Goal: Task Accomplishment & Management: Manage account settings

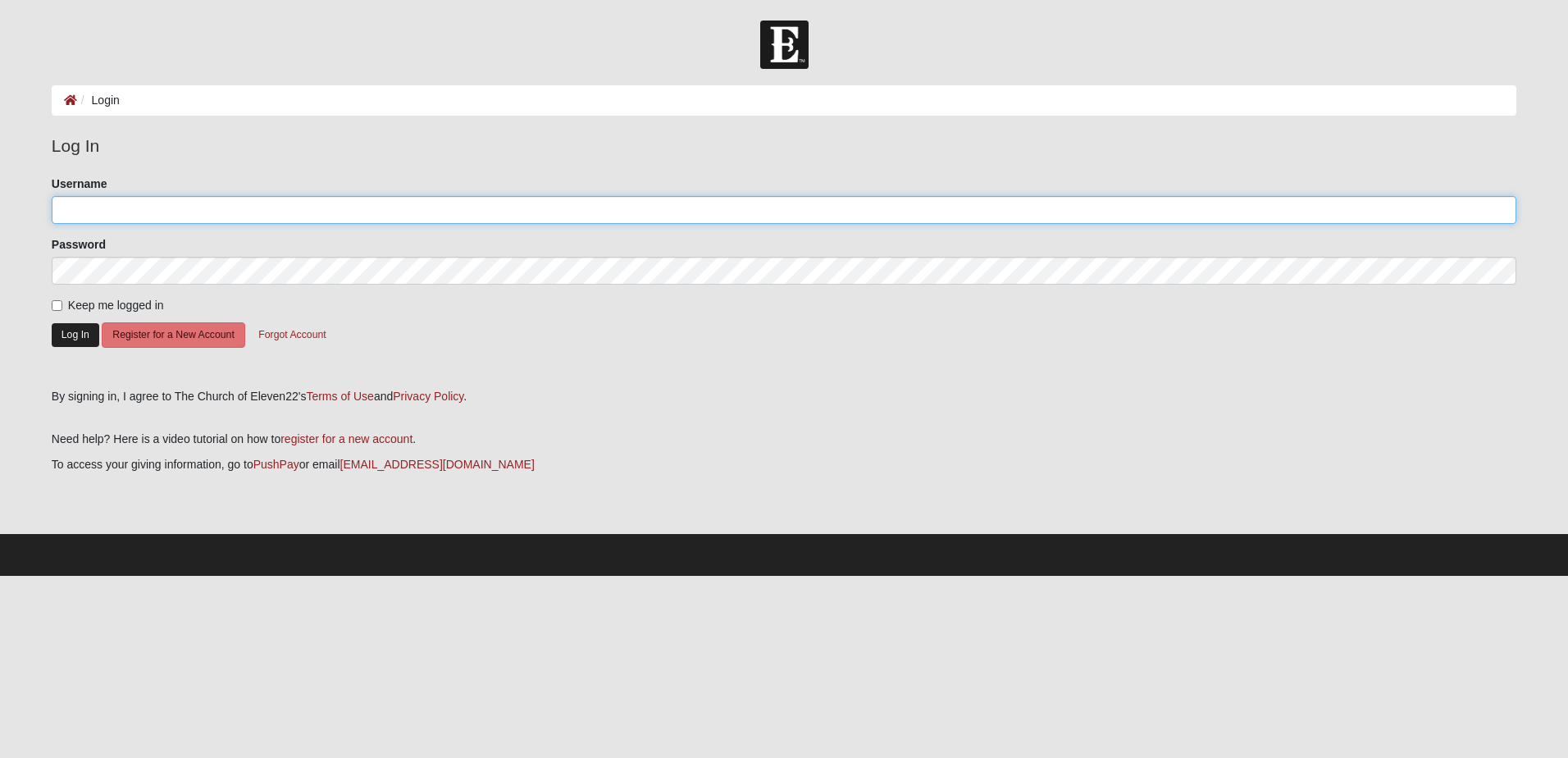
type input "[PERSON_NAME][EMAIL_ADDRESS][PERSON_NAME][DOMAIN_NAME]"
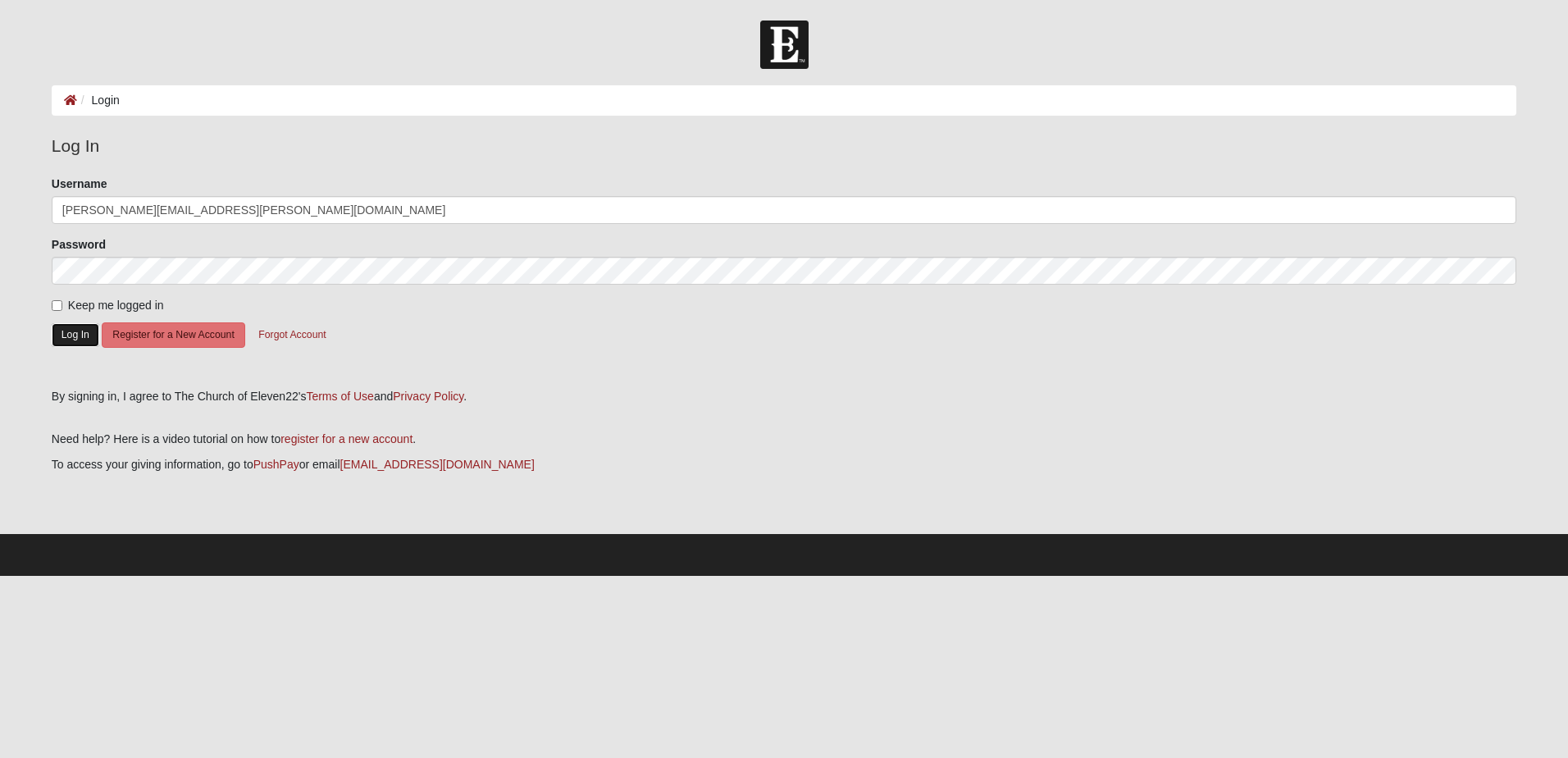
click at [76, 327] on button "Log In" at bounding box center [76, 335] width 48 height 24
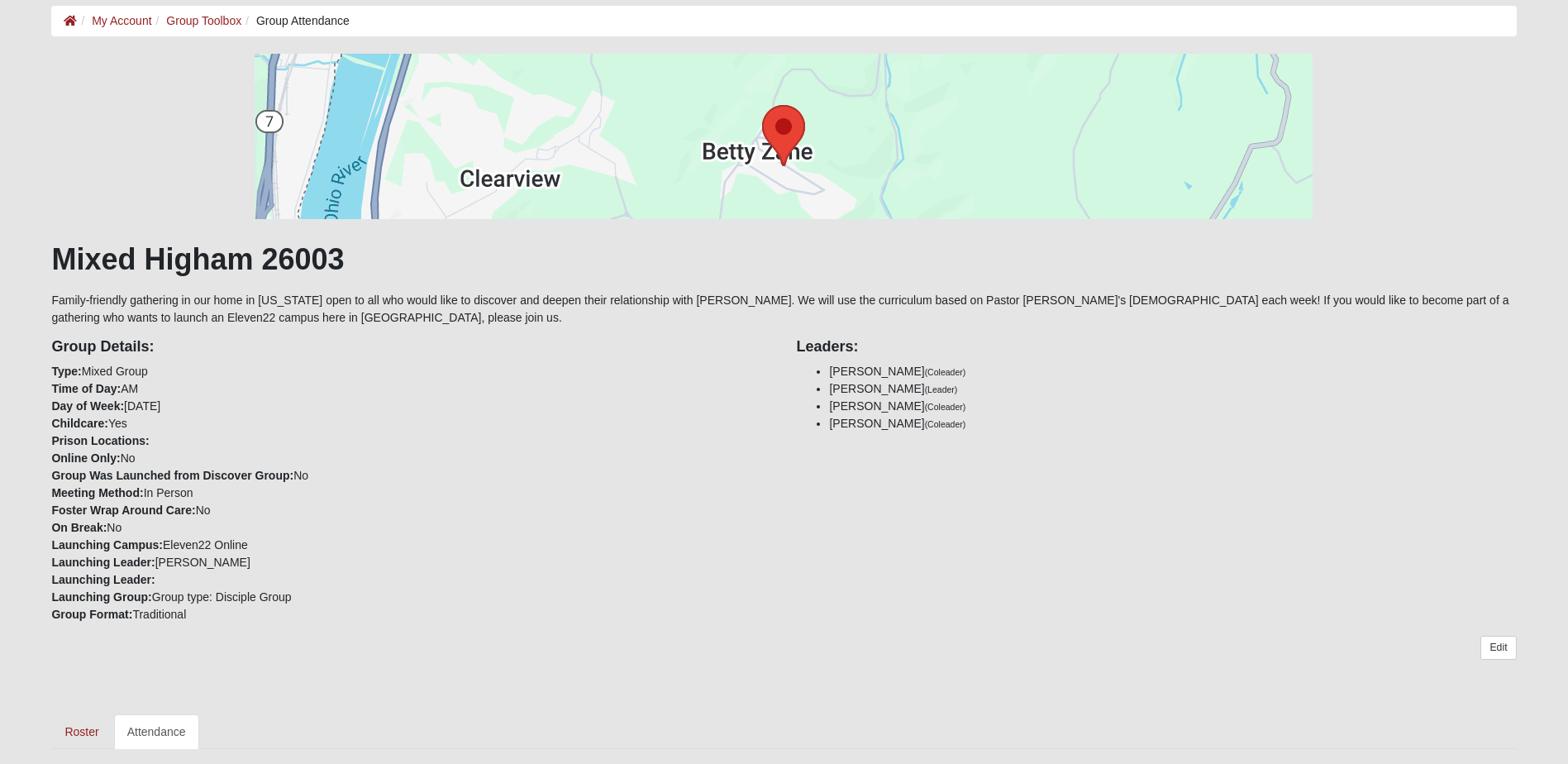
scroll to position [82, 0]
click at [1498, 636] on link "Edit" at bounding box center [1498, 646] width 35 height 24
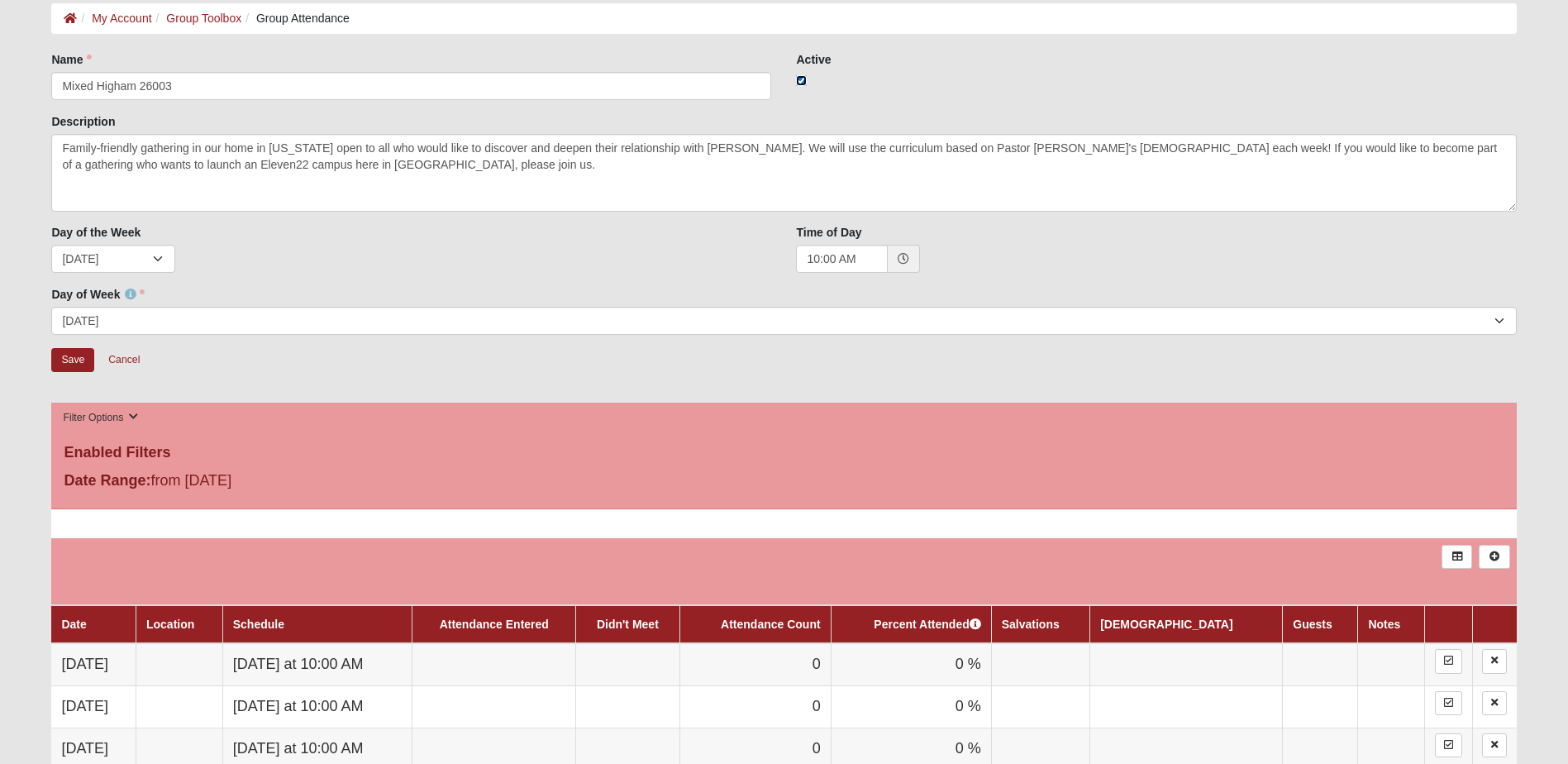
click at [800, 77] on input "checkbox" at bounding box center [801, 81] width 11 height 11
checkbox input "false"
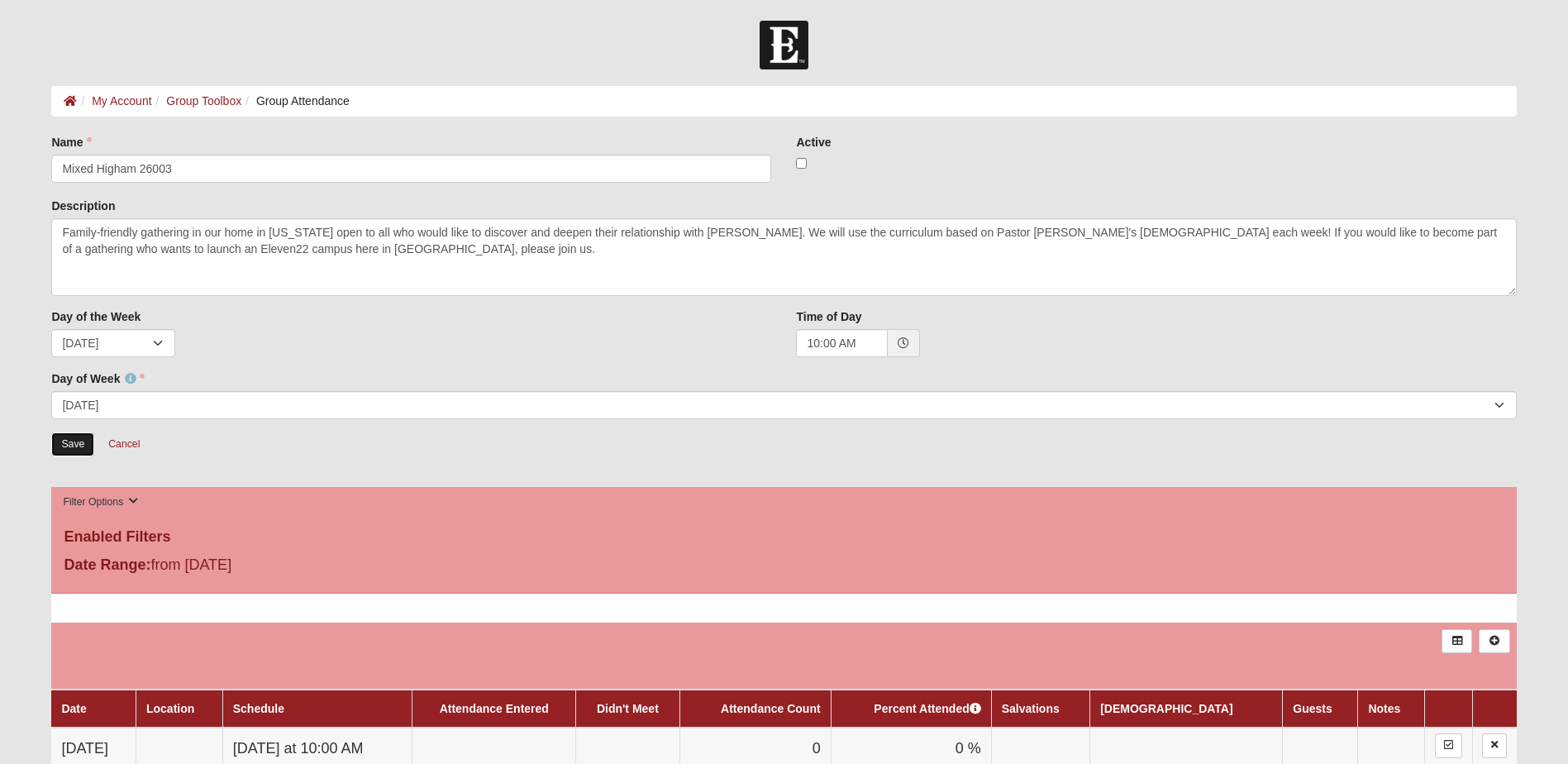
click at [69, 438] on input "Save" at bounding box center [73, 444] width 43 height 24
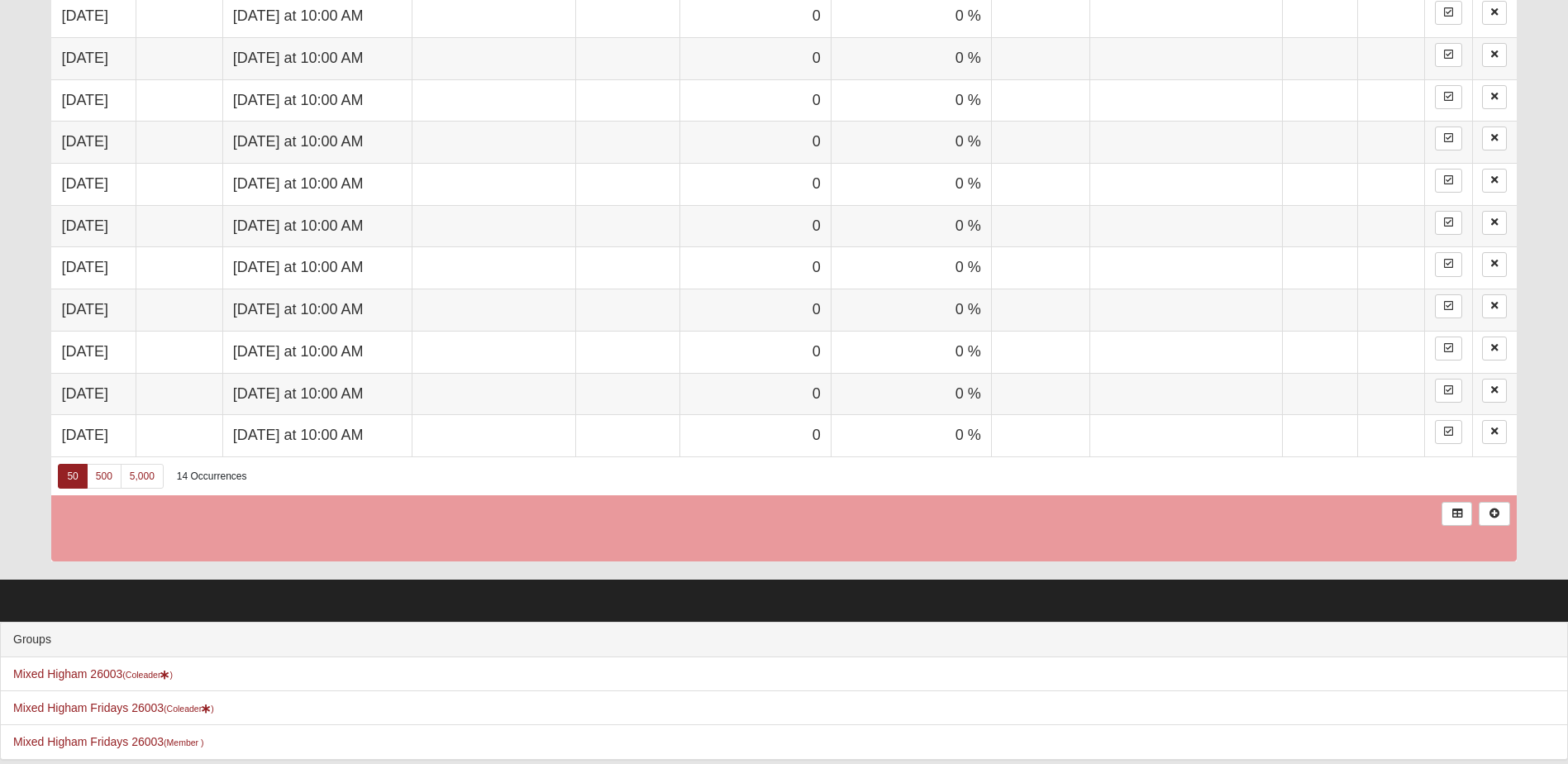
scroll to position [1172, 0]
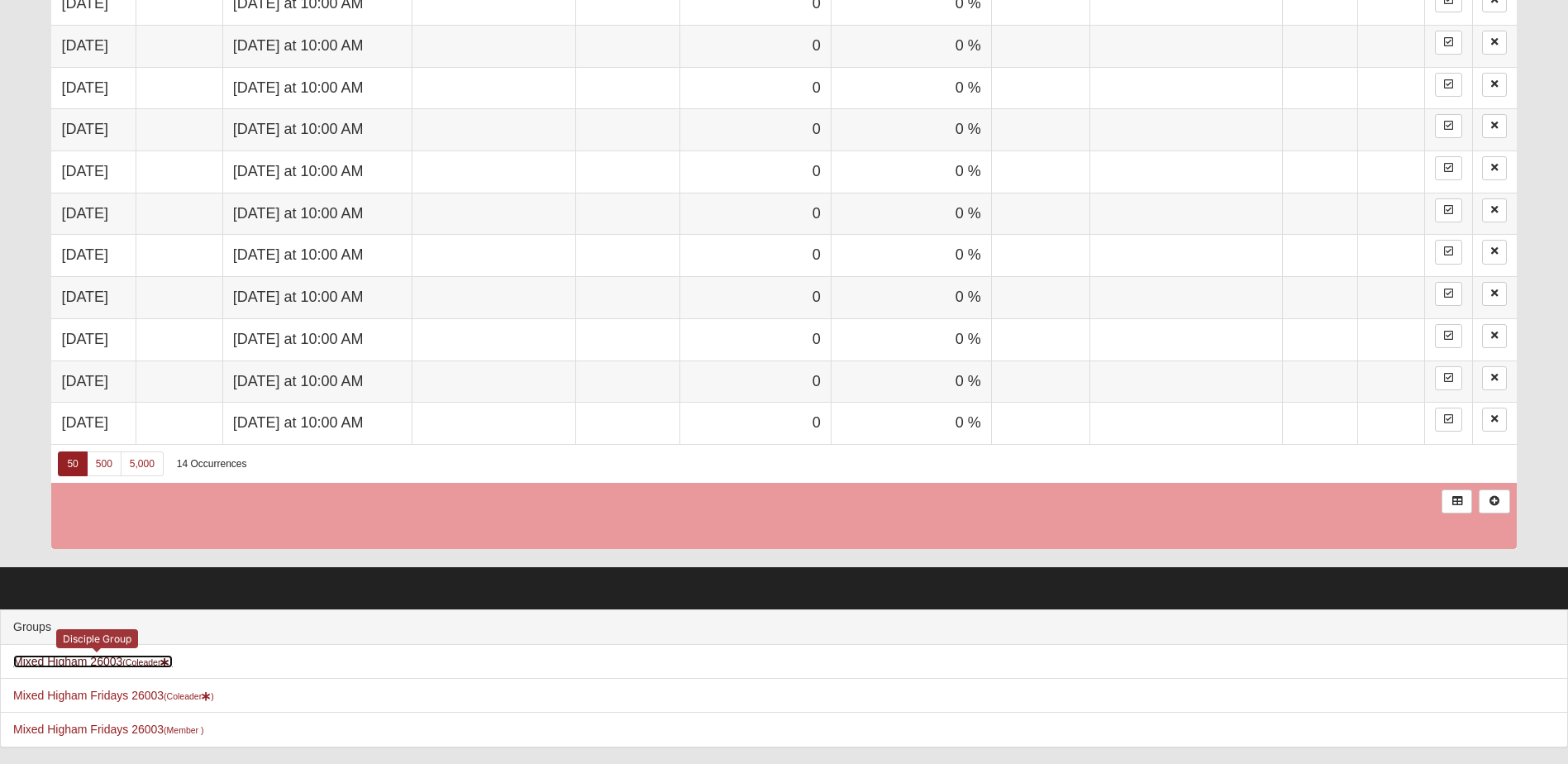
click at [69, 659] on link "Mixed Higham 26003 (Coleader )" at bounding box center [93, 661] width 159 height 13
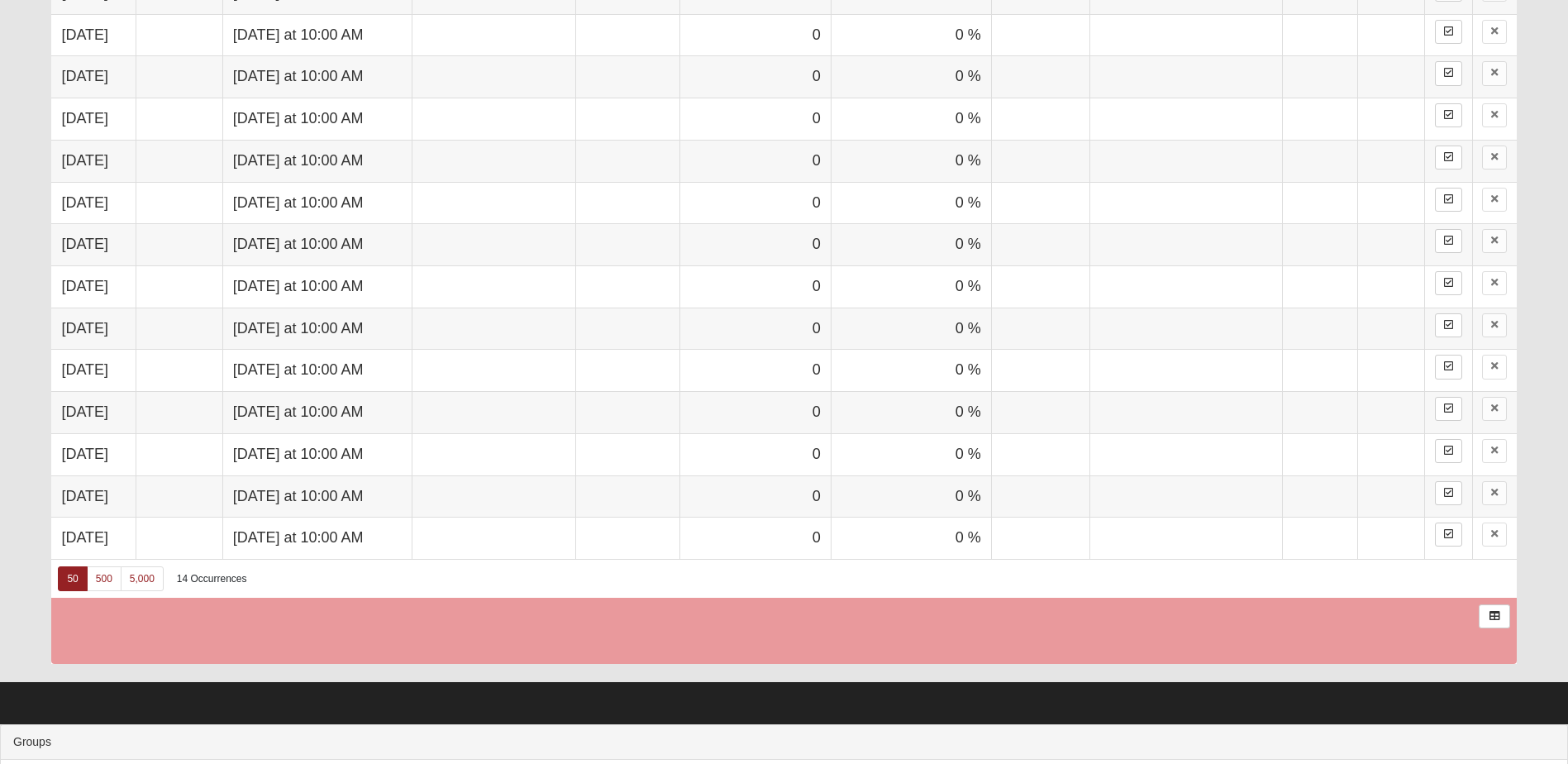
scroll to position [1139, 0]
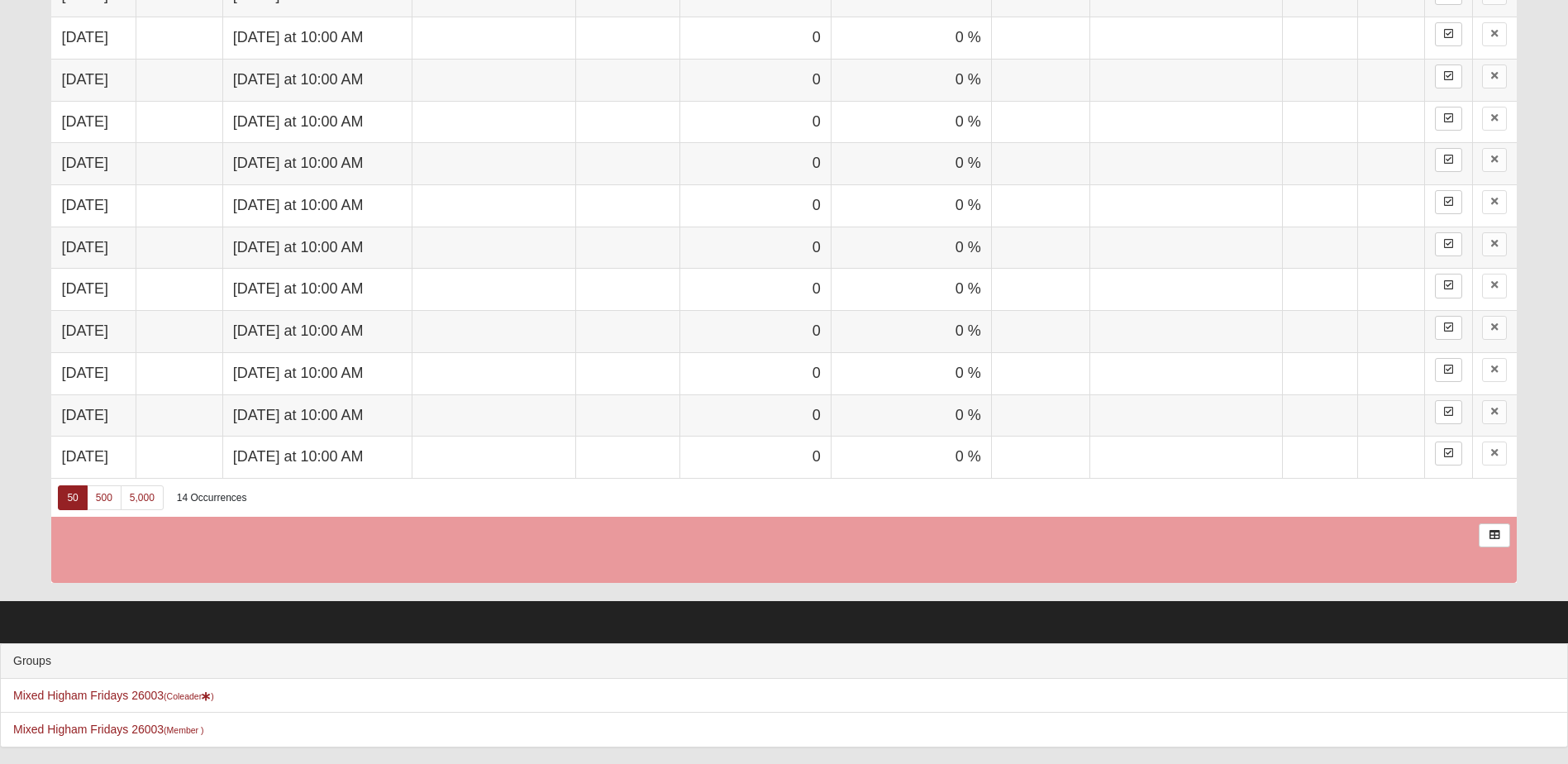
click at [72, 683] on li "Mixed Higham Fridays 26003 (Coleader ) Disciple Group" at bounding box center [784, 696] width 1566 height 34
click at [82, 700] on link "Mixed Higham Fridays 26003 (Coleader )" at bounding box center [113, 695] width 201 height 13
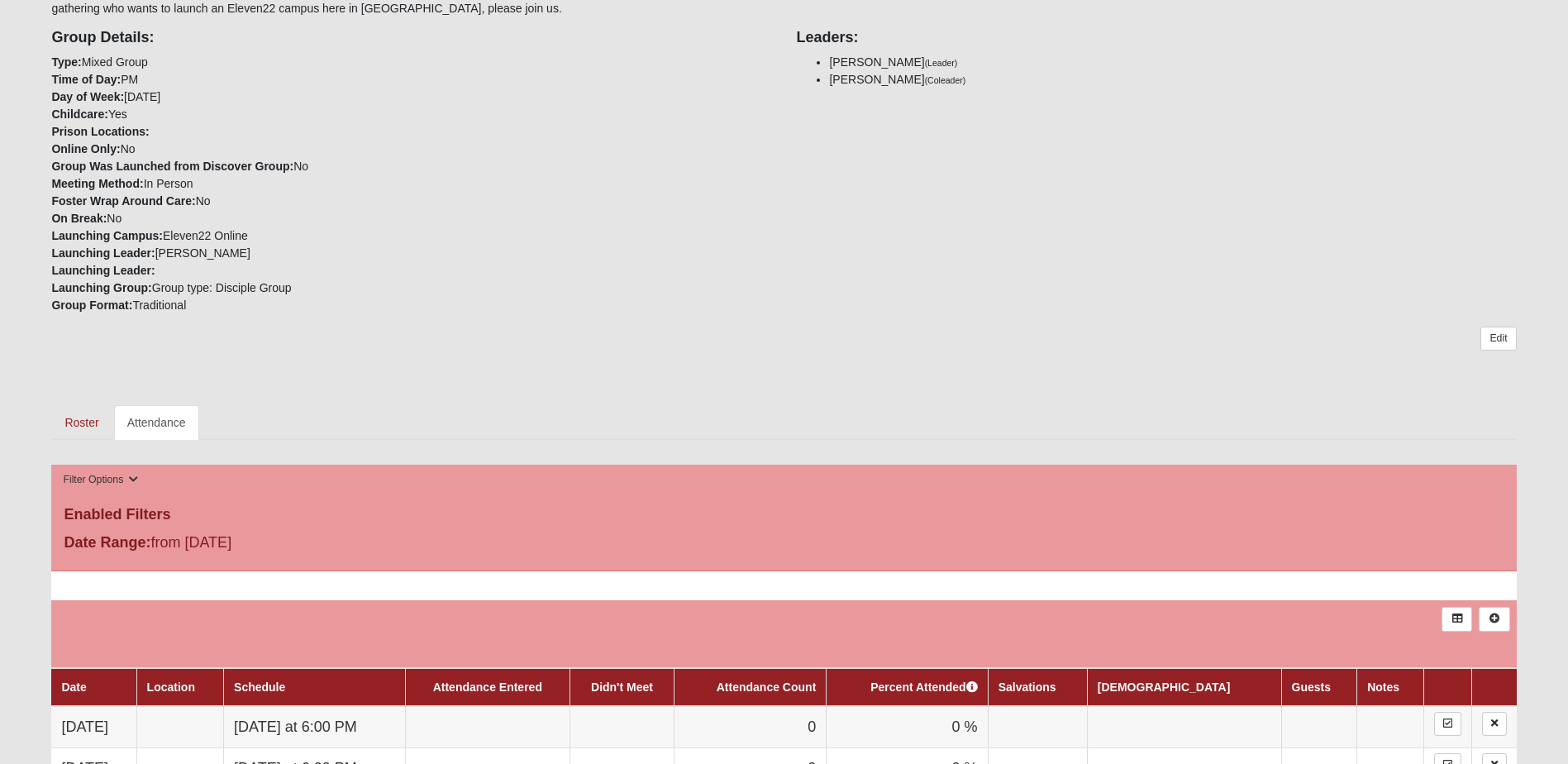
scroll to position [413, 0]
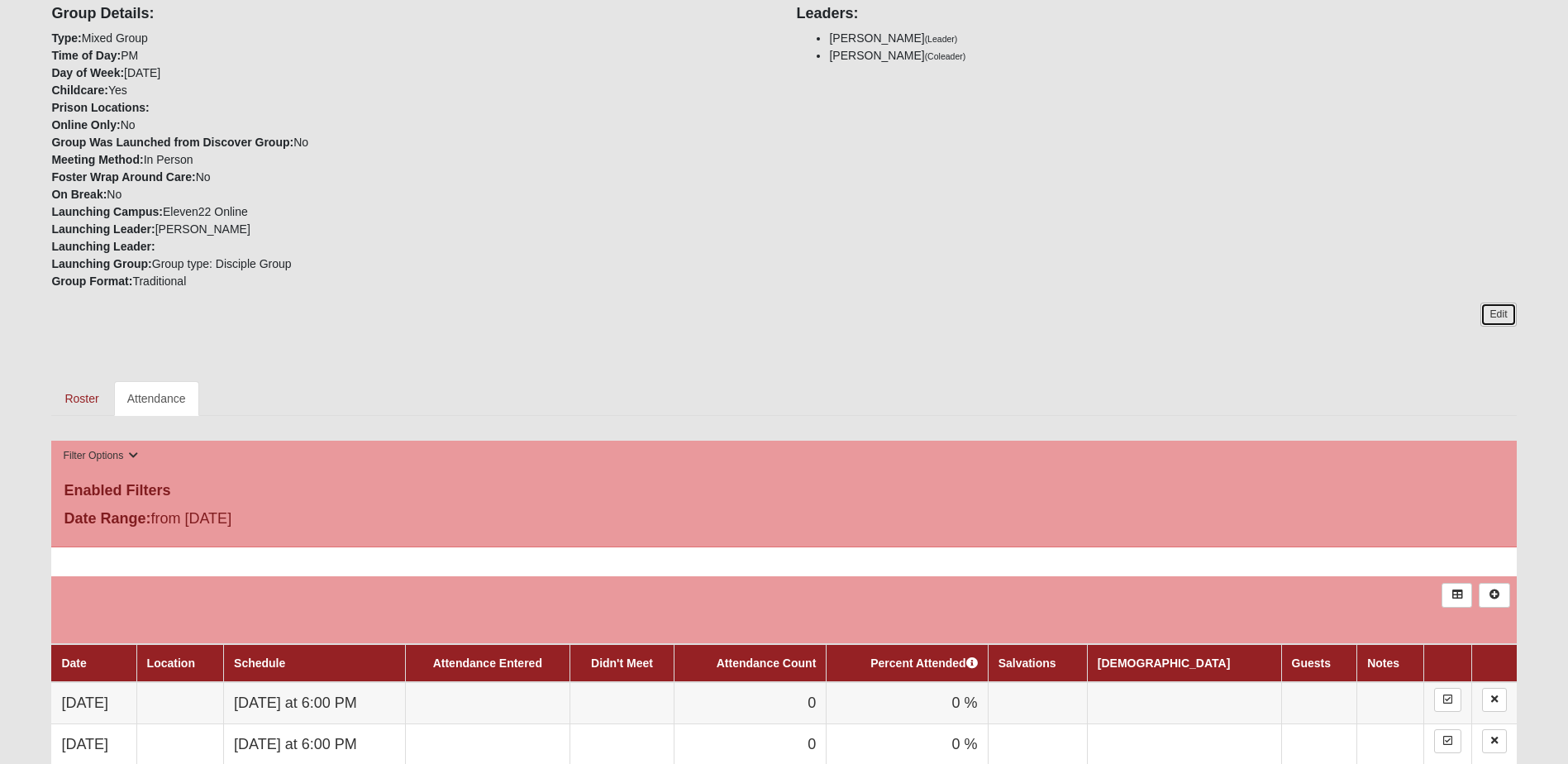
click at [1494, 314] on link "Edit" at bounding box center [1498, 315] width 35 height 24
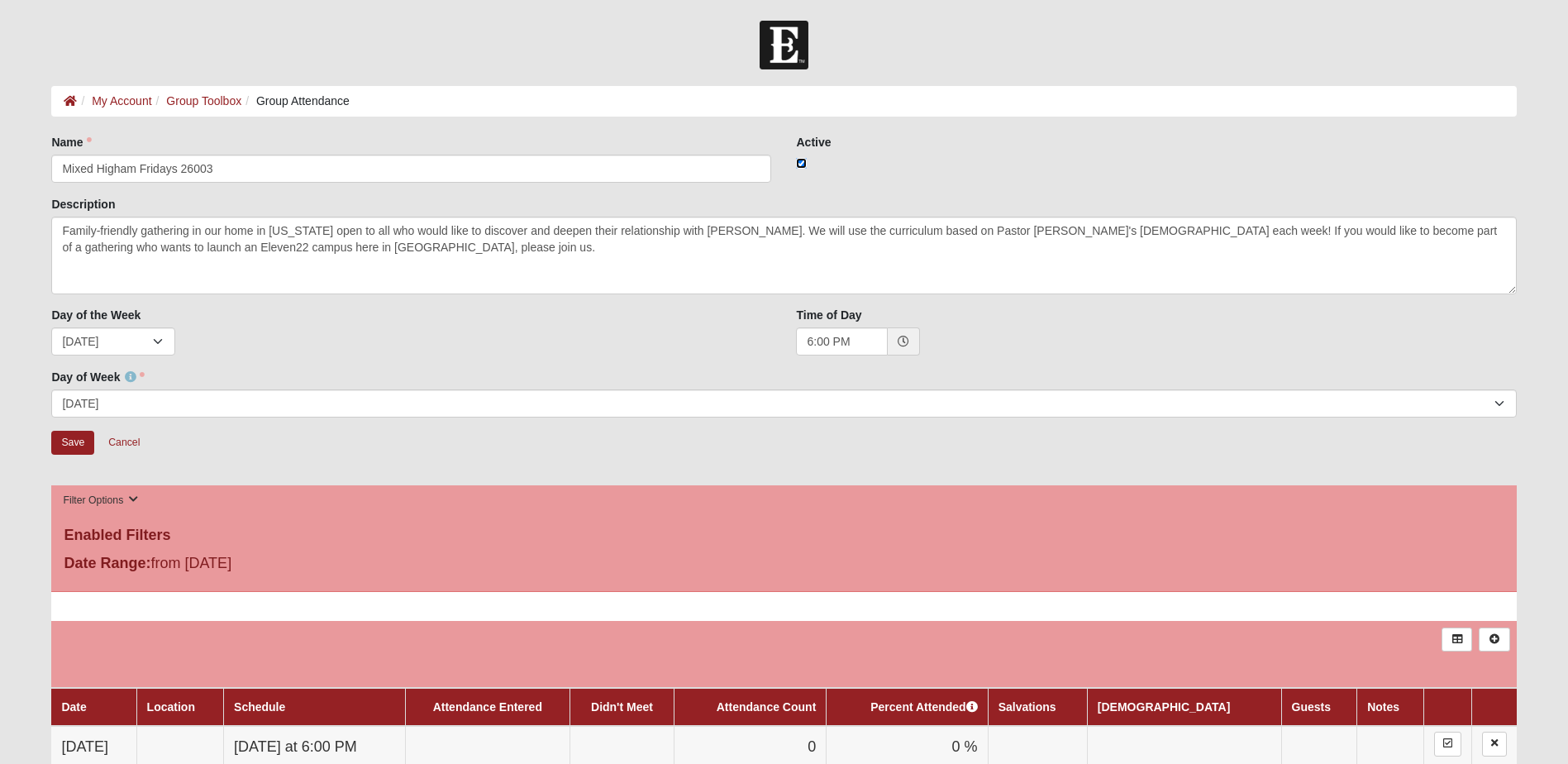
click at [799, 159] on input "checkbox" at bounding box center [801, 163] width 11 height 11
checkbox input "false"
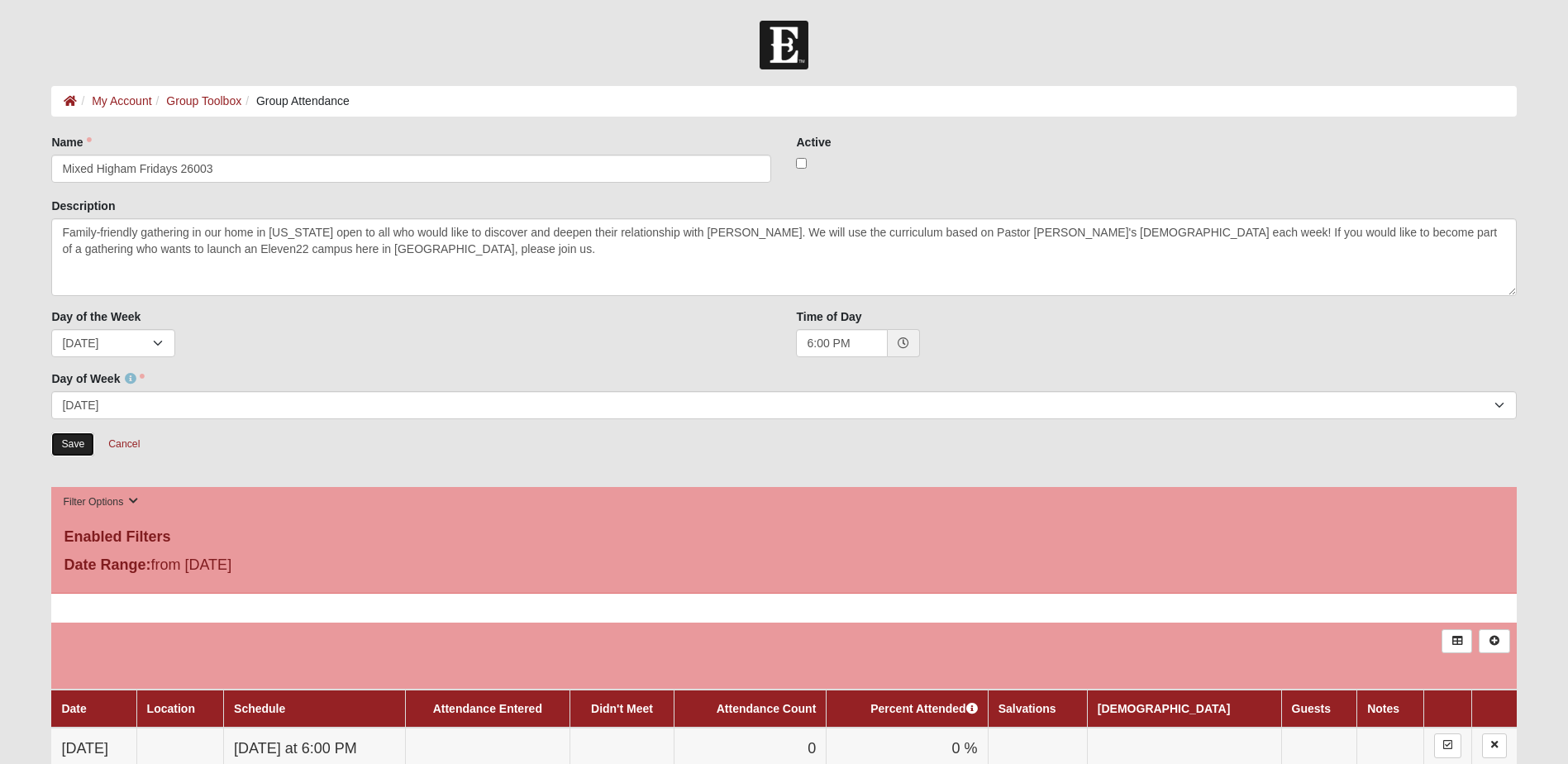
click at [69, 442] on input "Save" at bounding box center [73, 444] width 43 height 24
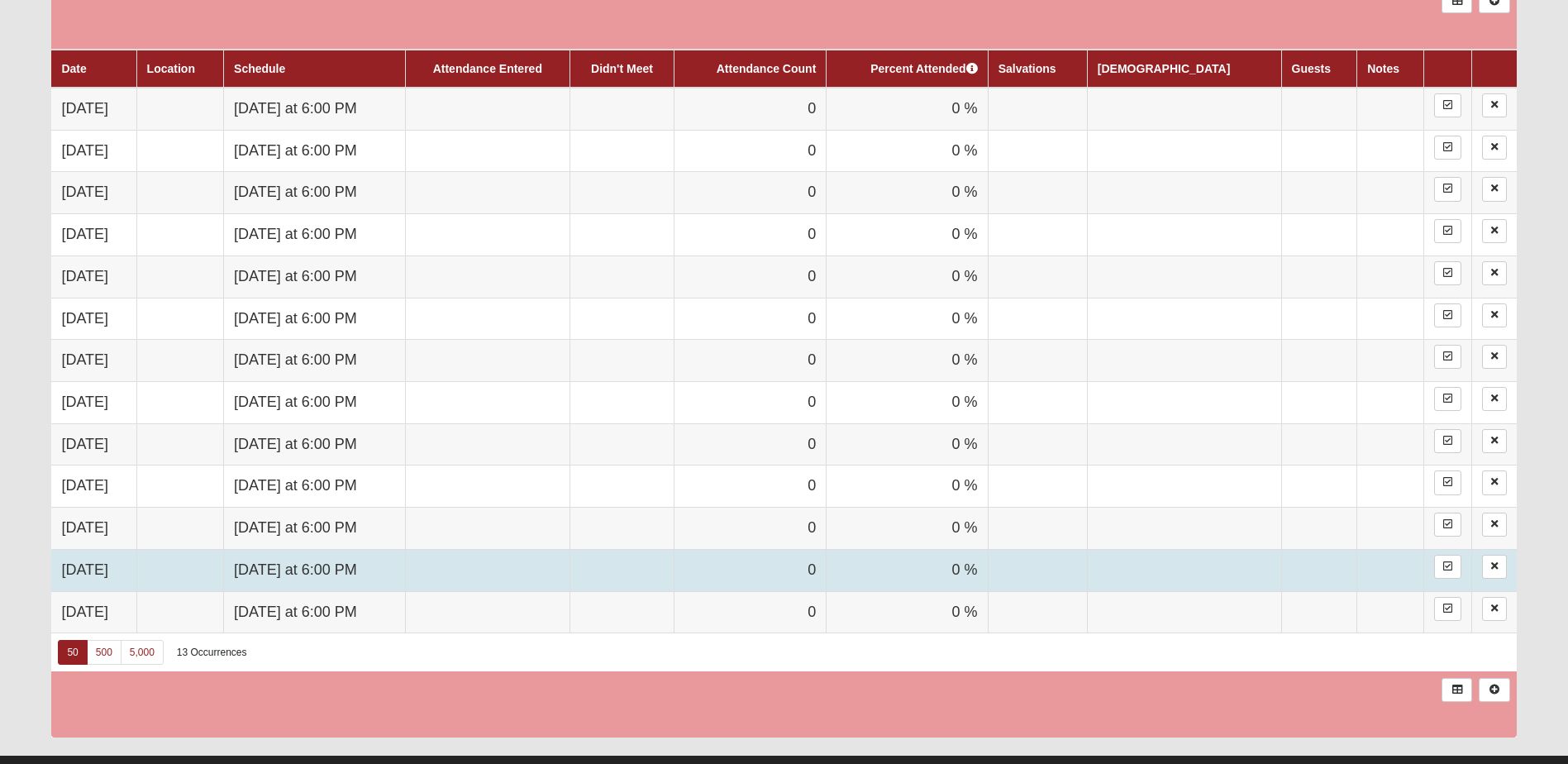
scroll to position [1096, 0]
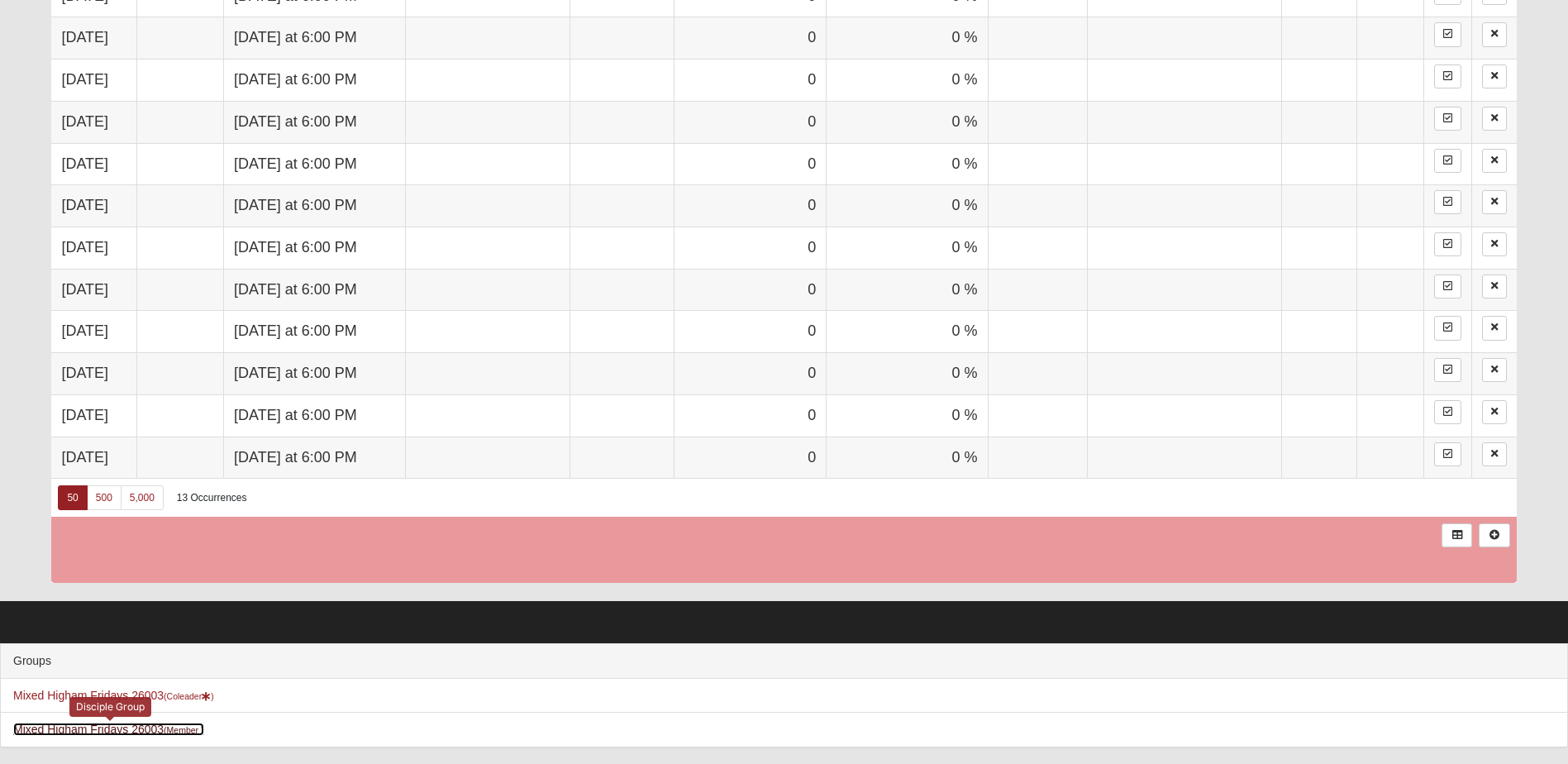
click at [150, 731] on link "Mixed Higham Fridays 26003 (Member )" at bounding box center [108, 729] width 191 height 13
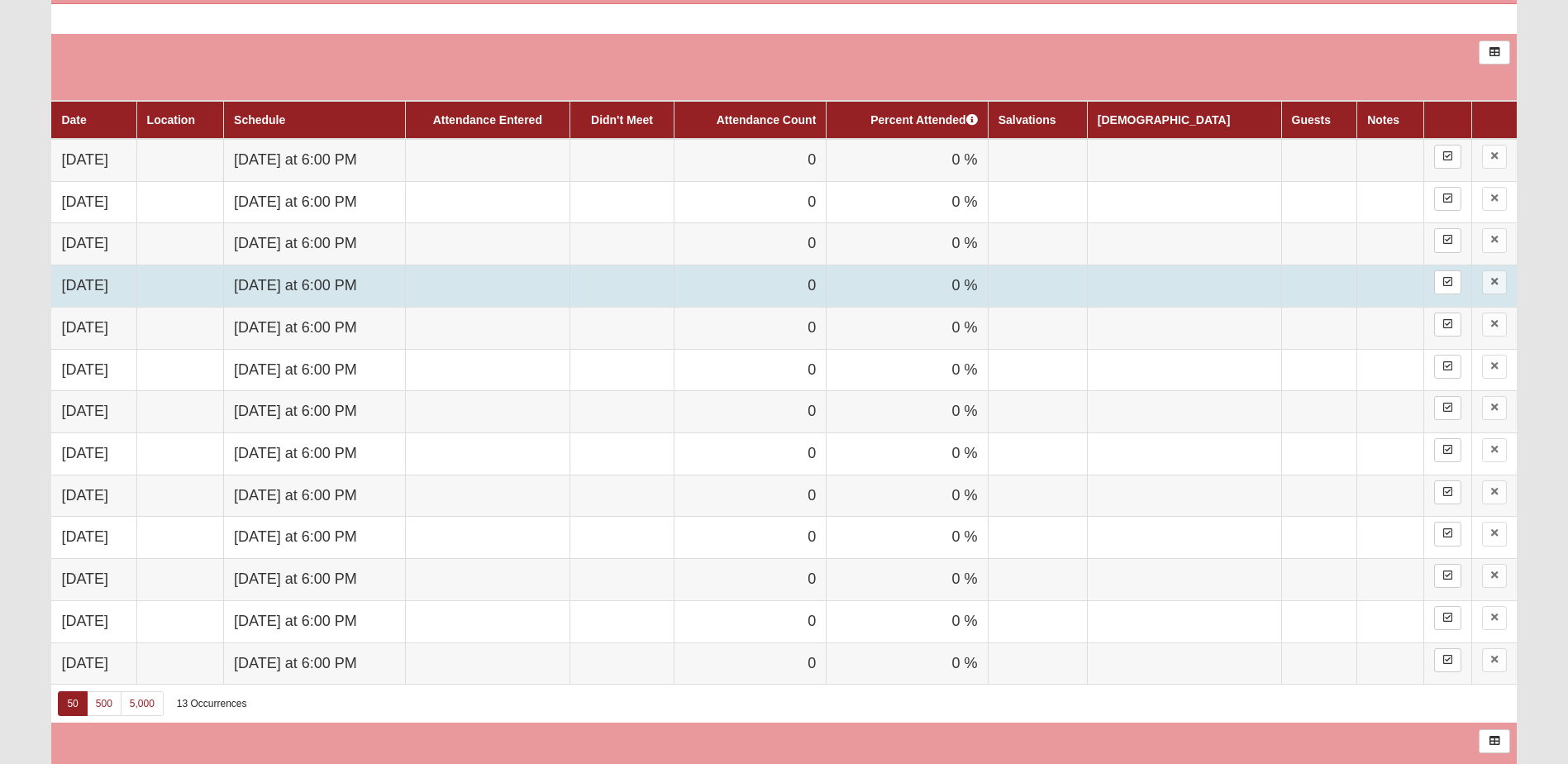
scroll to position [910, 0]
